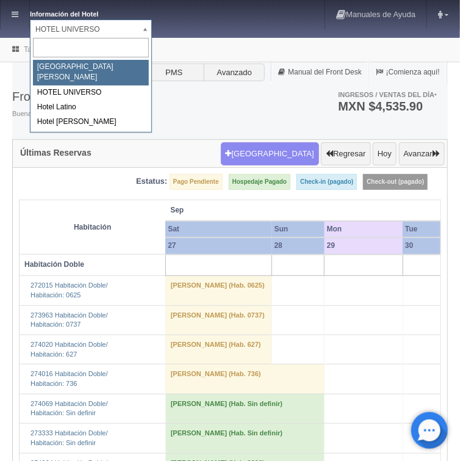
select select "357"
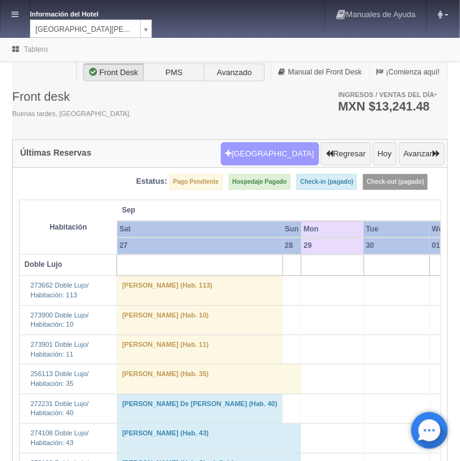
click at [291, 158] on button "Nueva Reserva" at bounding box center [270, 153] width 98 height 23
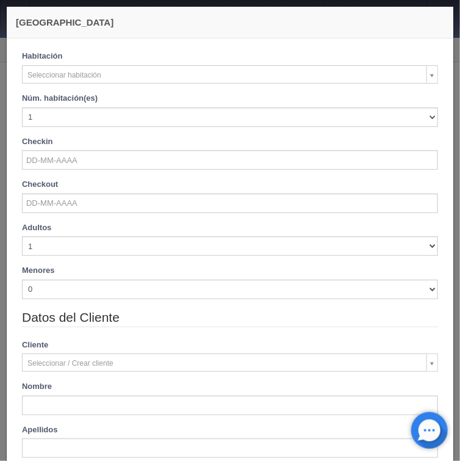
checkbox input "false"
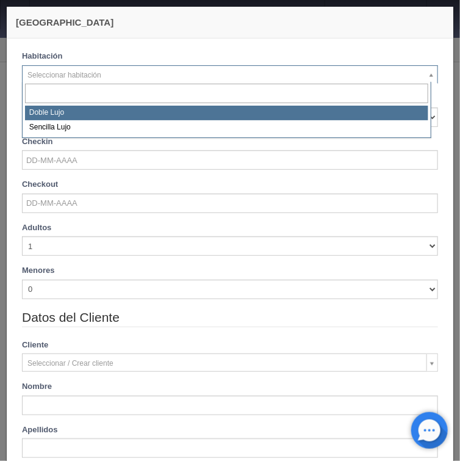
select select "577"
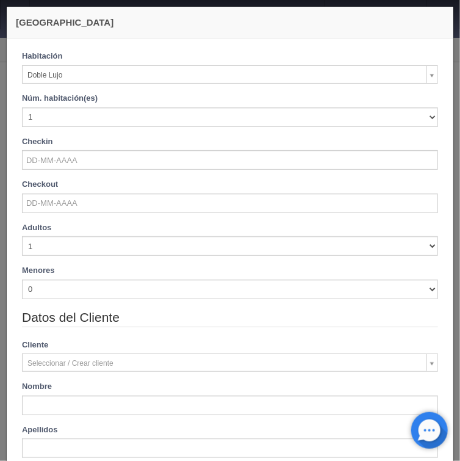
checkbox input "false"
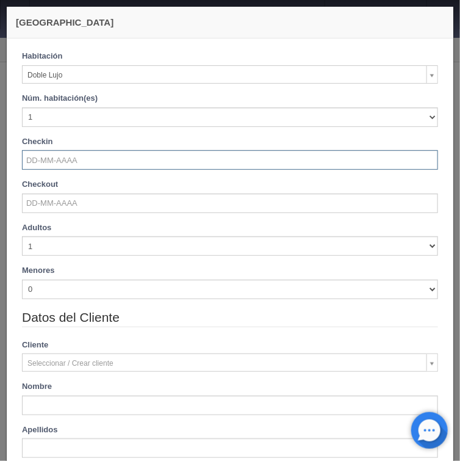
click at [43, 157] on input "text" at bounding box center [230, 160] width 416 height 20
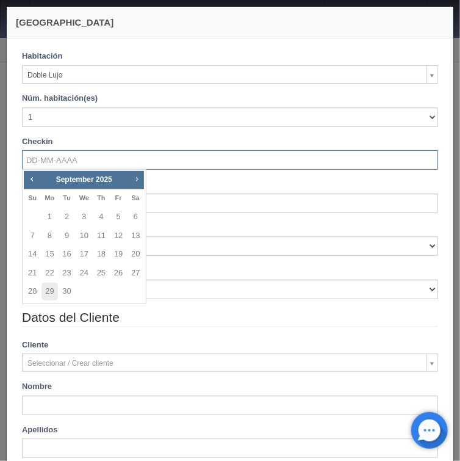
click at [137, 181] on span "Next" at bounding box center [137, 179] width 10 height 10
click at [32, 310] on link "30" at bounding box center [32, 311] width 16 height 18
type input "[DATE]"
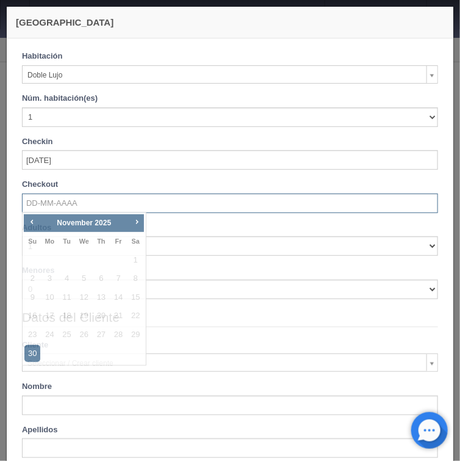
click at [57, 198] on input "text" at bounding box center [230, 204] width 416 height 20
checkbox input "false"
click at [134, 222] on span "Next" at bounding box center [137, 222] width 10 height 10
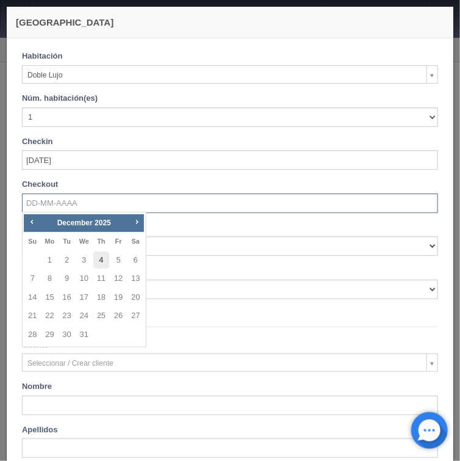
click at [105, 259] on link "4" at bounding box center [101, 261] width 16 height 18
type input "[DATE]"
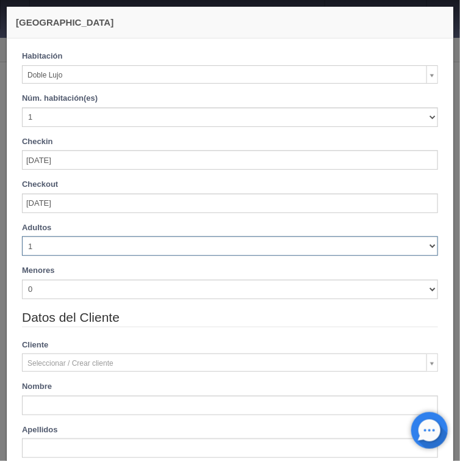
drag, startPoint x: 422, startPoint y: 248, endPoint x: 405, endPoint y: 247, distance: 16.5
click at [422, 248] on select "1 2 3 4 5 6 7 8 9 10" at bounding box center [230, 246] width 416 height 20
checkbox input "false"
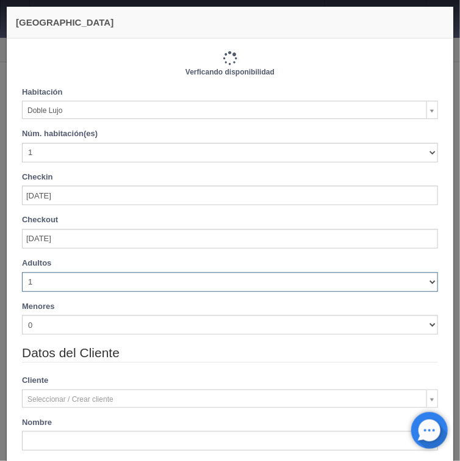
type input "4880.00"
checkbox input "false"
select select "2"
click at [22, 275] on select "1 2 3 4 5 6 7 8 9 10" at bounding box center [230, 282] width 416 height 20
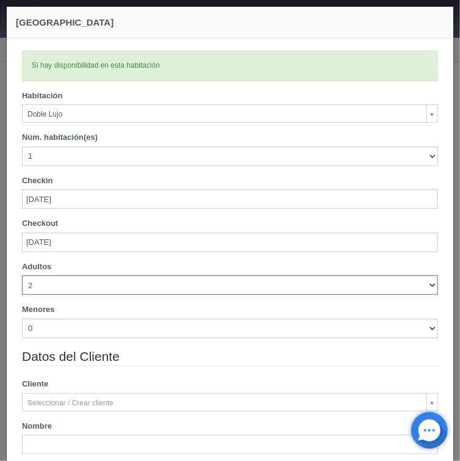
checkbox input "false"
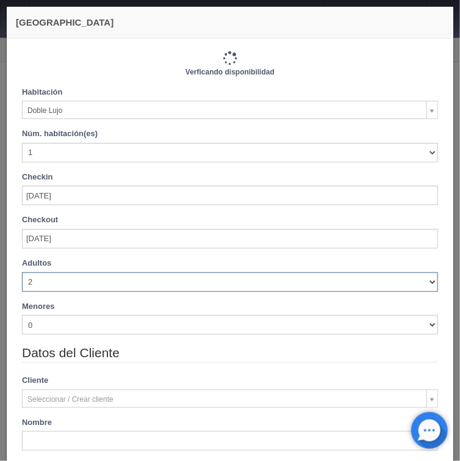
type input "4880.00"
checkbox input "false"
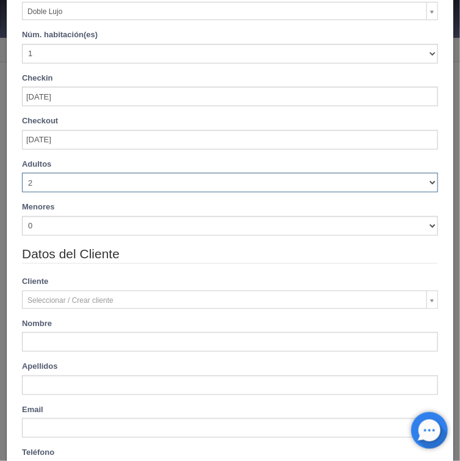
scroll to position [147, 0]
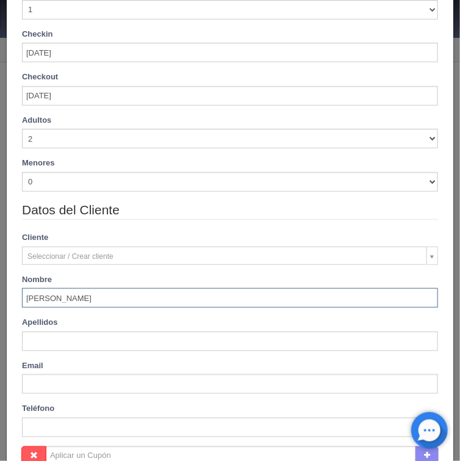
type input "[PERSON_NAME]"
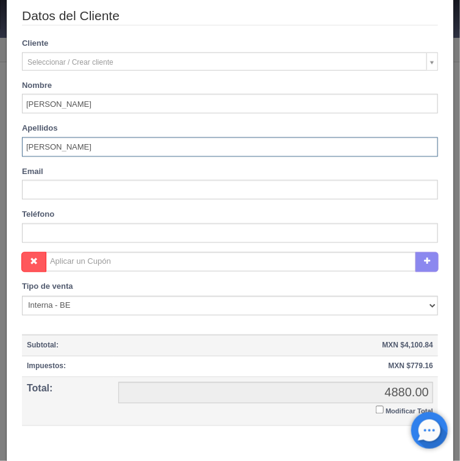
scroll to position [342, 0]
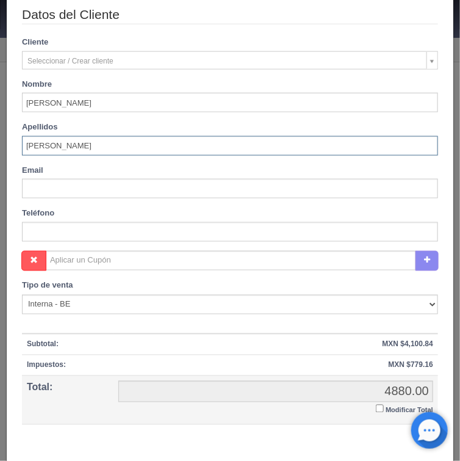
type input "[PERSON_NAME]"
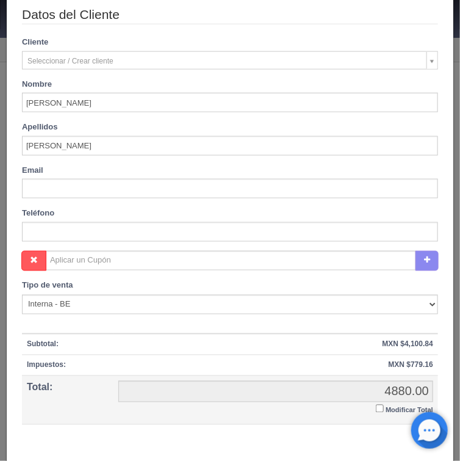
click at [376, 407] on input "Modificar Total" at bounding box center [380, 409] width 8 height 8
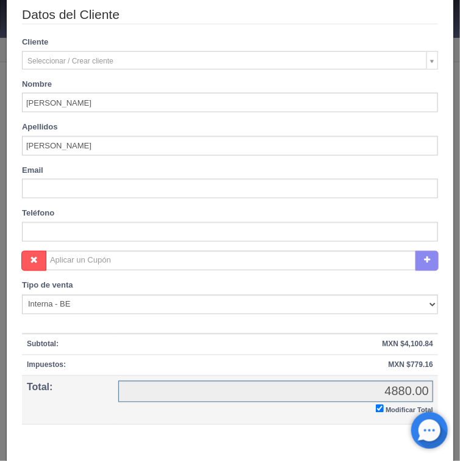
checkbox input "true"
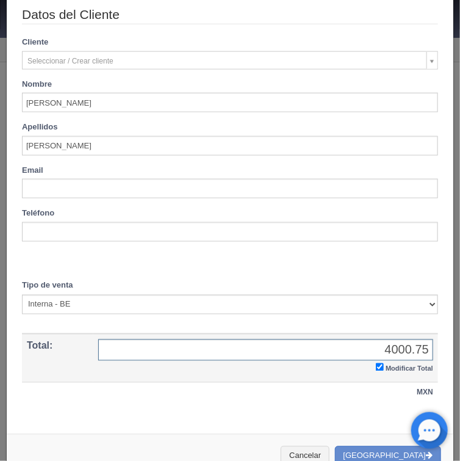
scroll to position [363, 0]
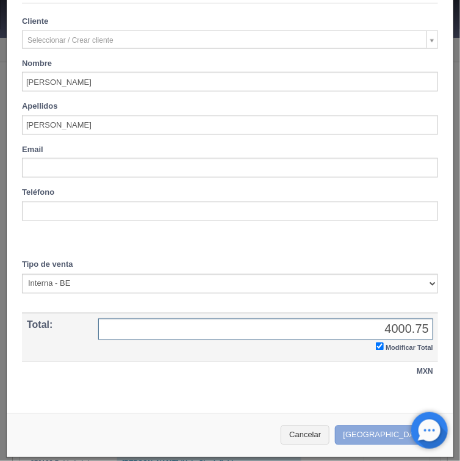
type input "4000.75"
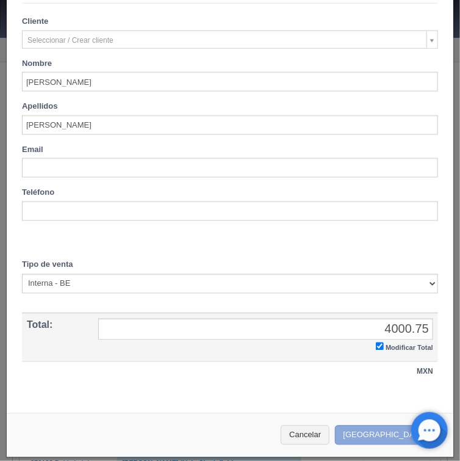
click at [379, 431] on button "Crear Reserva" at bounding box center [388, 436] width 106 height 20
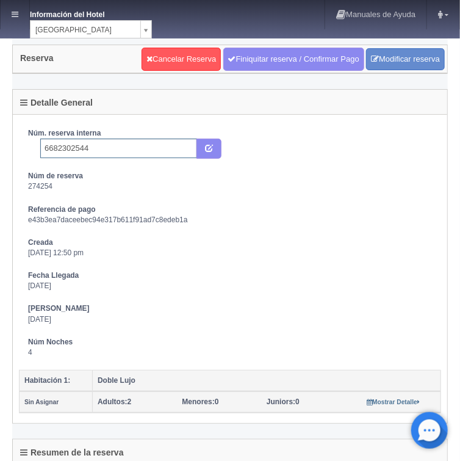
click at [96, 147] on input "6682302544" at bounding box center [118, 149] width 157 height 20
type input "6682302544 booking"
click at [209, 147] on icon "submit" at bounding box center [209, 147] width 8 height 8
